Goal: Find specific page/section: Find specific page/section

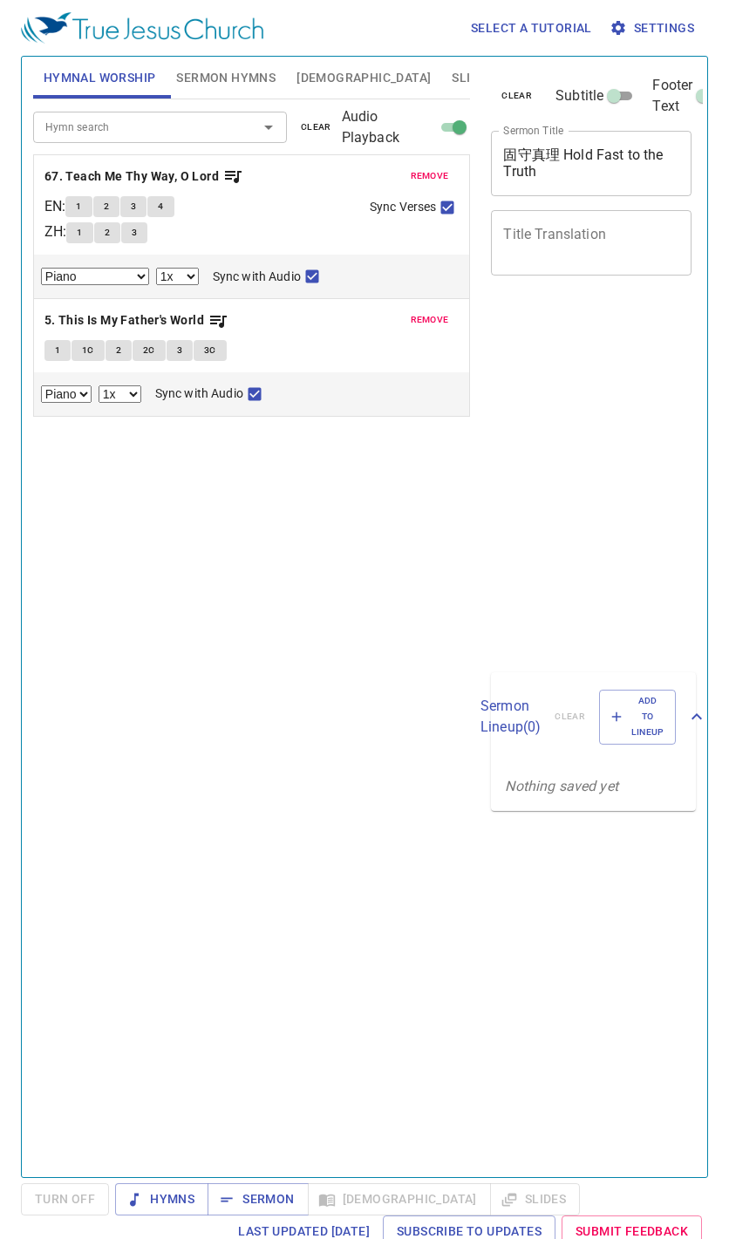
select select "1"
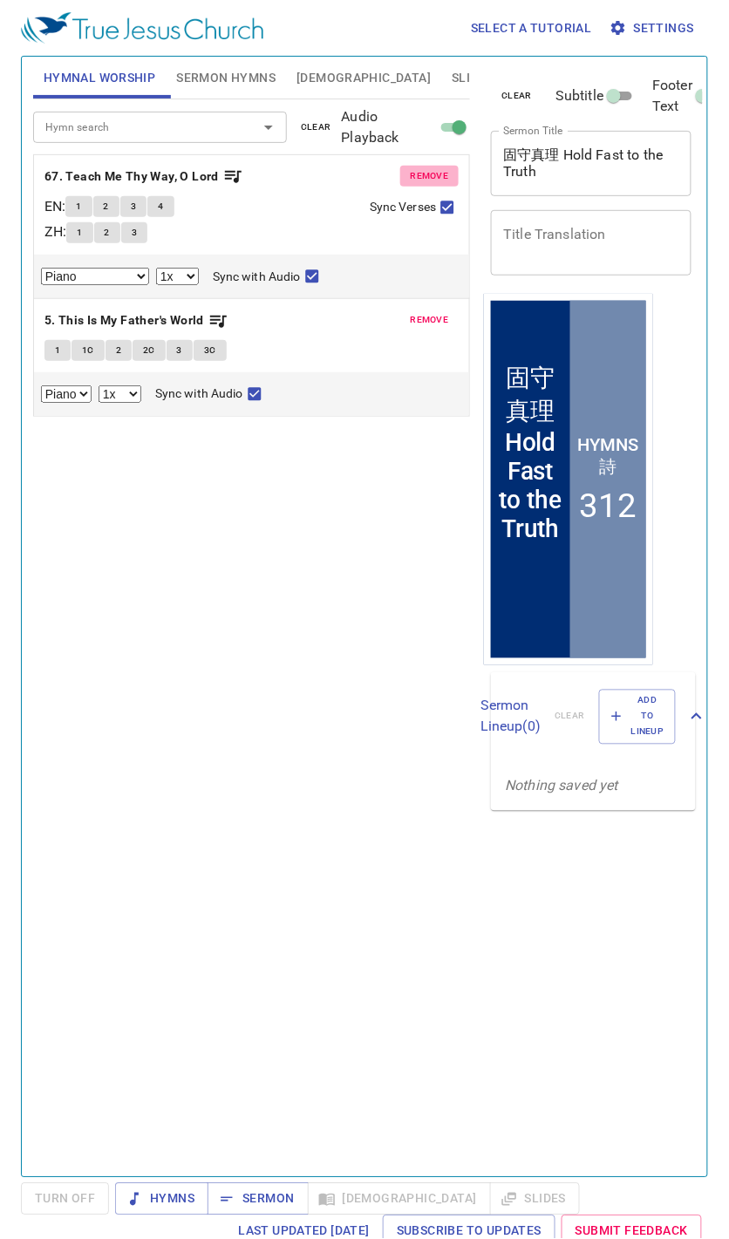
click at [441, 170] on span "remove" at bounding box center [430, 176] width 38 height 16
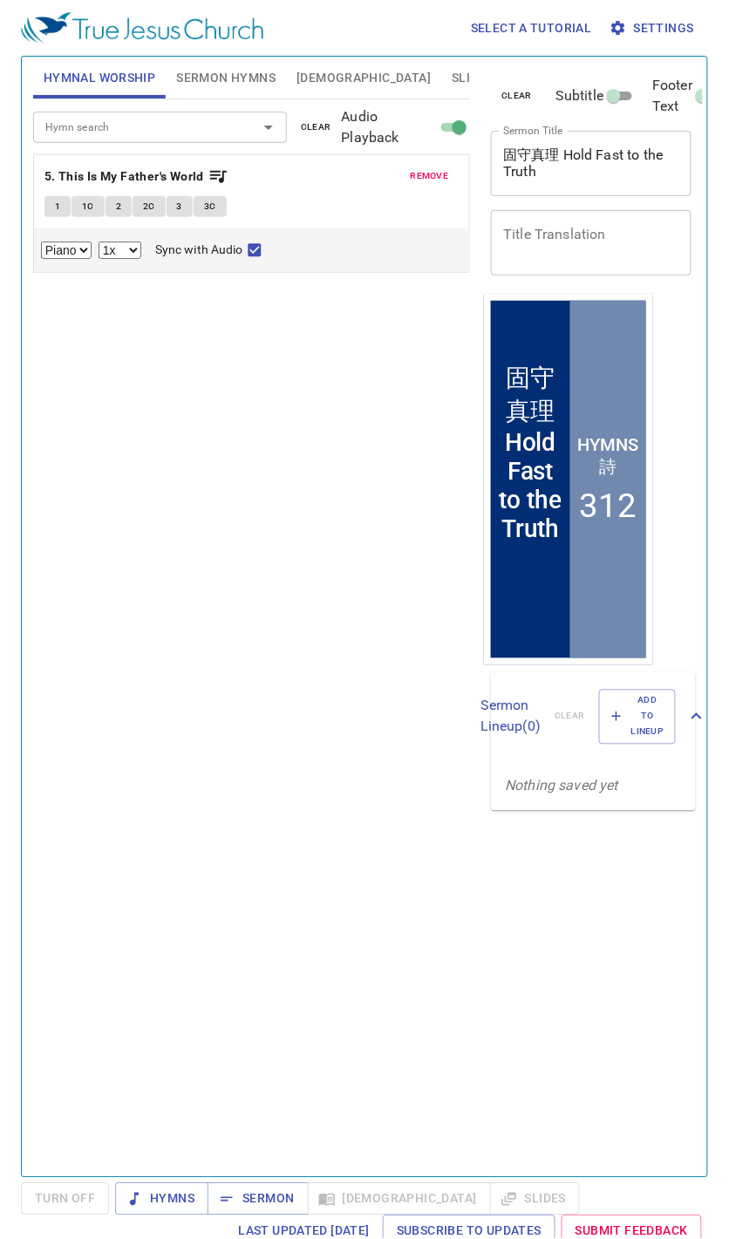
click at [441, 170] on span "remove" at bounding box center [430, 176] width 38 height 16
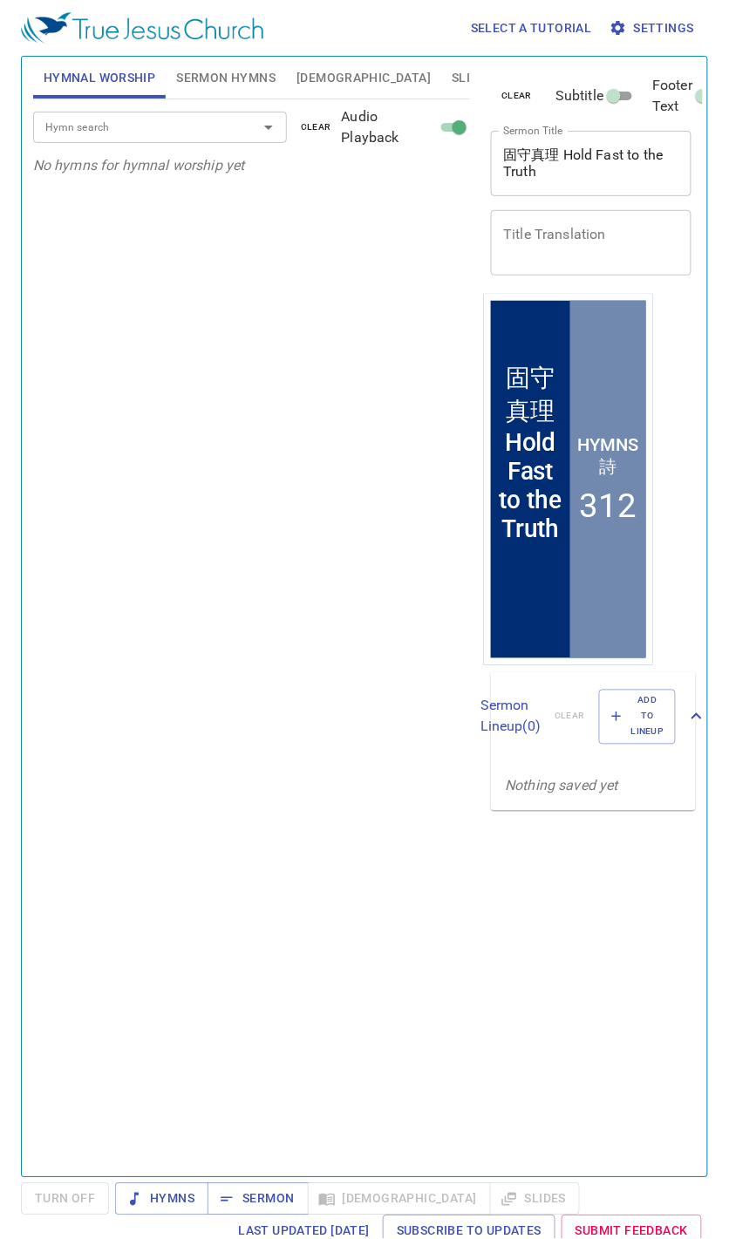
click at [146, 133] on input "Hymn search" at bounding box center [134, 127] width 192 height 20
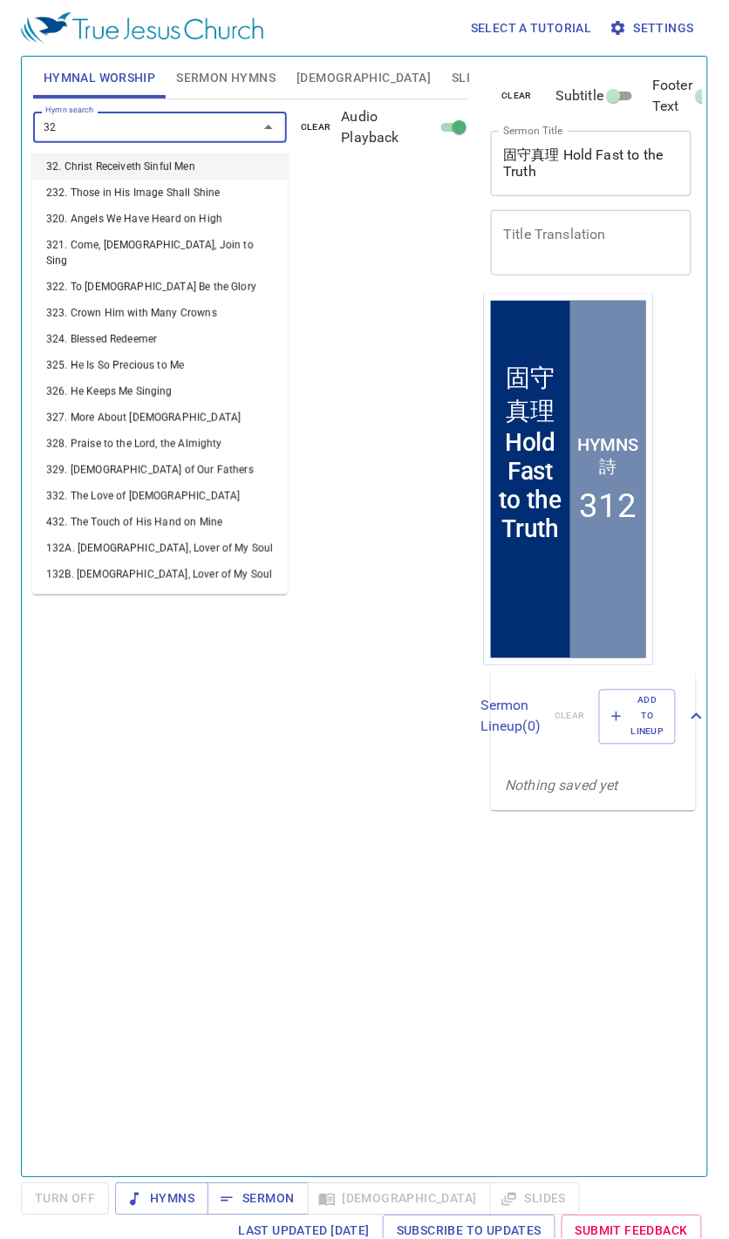
type input "322"
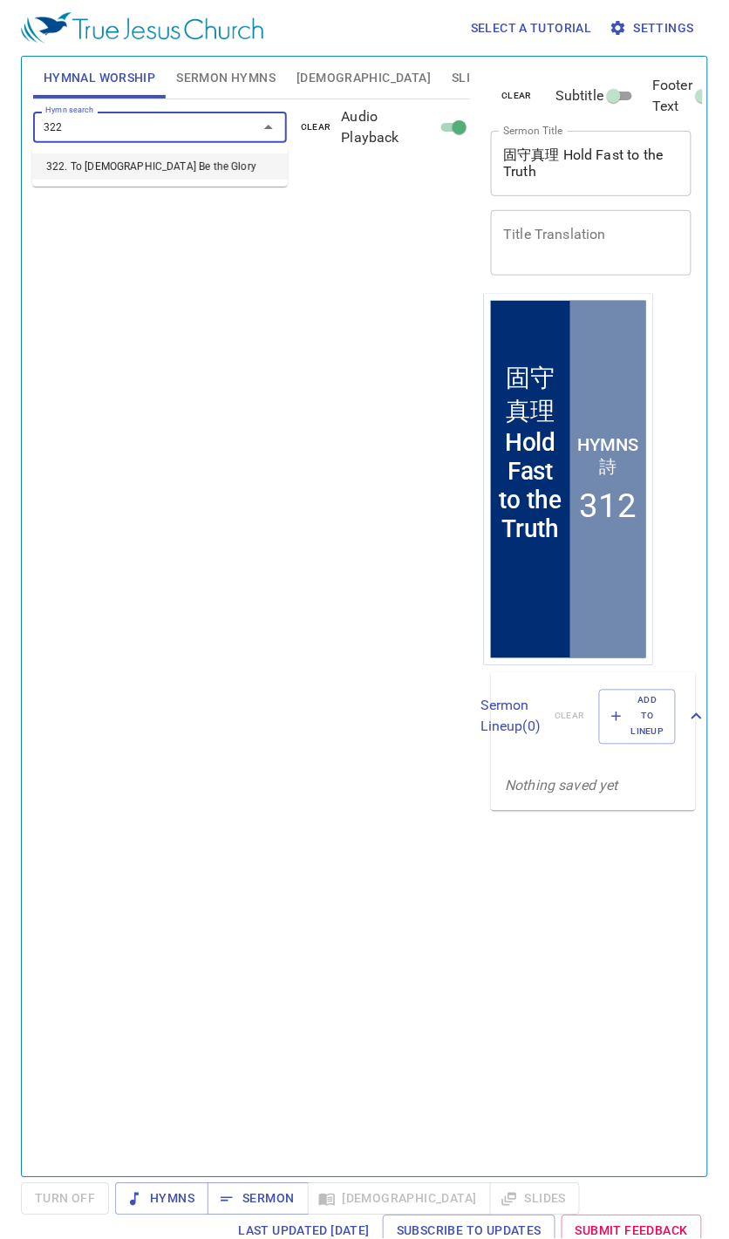
click at [179, 172] on li "322. To God Be the Glory" at bounding box center [159, 166] width 255 height 26
select select "1"
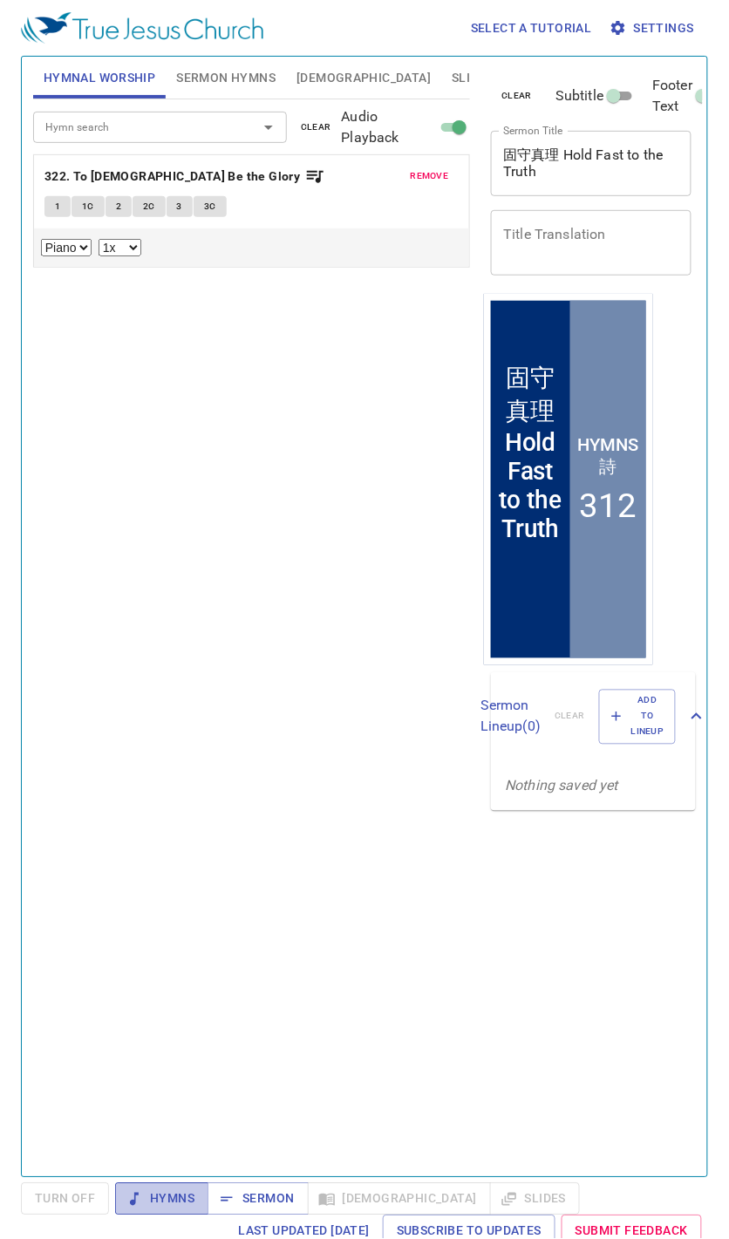
click at [160, 1200] on span "Hymns" at bounding box center [161, 1199] width 65 height 22
click at [142, 174] on b "322. To God Be the Glory" at bounding box center [172, 177] width 256 height 22
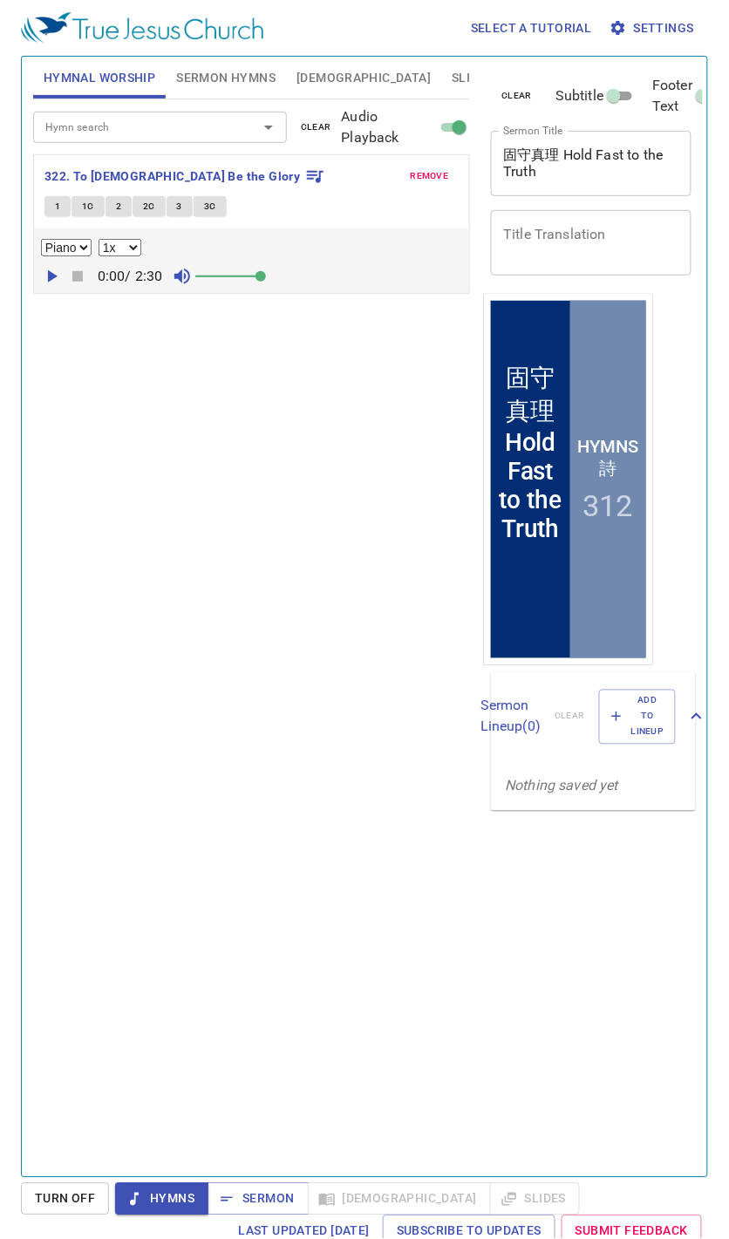
drag, startPoint x: 216, startPoint y: 277, endPoint x: 268, endPoint y: 282, distance: 51.7
click at [266, 282] on span at bounding box center [260, 276] width 10 height 10
click at [58, 207] on span "1" at bounding box center [57, 207] width 5 height 16
click at [54, 275] on icon "button" at bounding box center [53, 276] width 10 height 12
click at [120, 207] on button "2" at bounding box center [118, 206] width 26 height 21
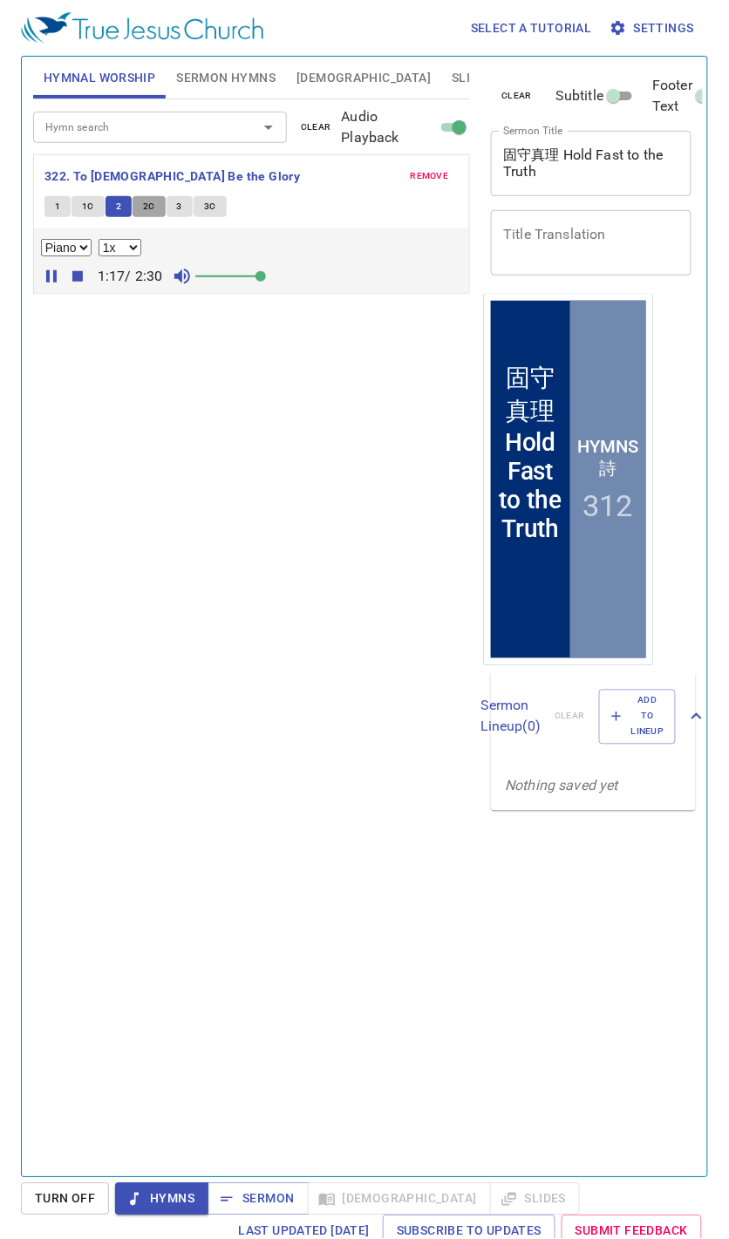
click at [143, 204] on span "2C" at bounding box center [149, 207] width 12 height 16
click at [174, 214] on button "3" at bounding box center [180, 206] width 26 height 21
click at [207, 213] on span "3C" at bounding box center [210, 207] width 12 height 16
